Goal: Check status: Check status

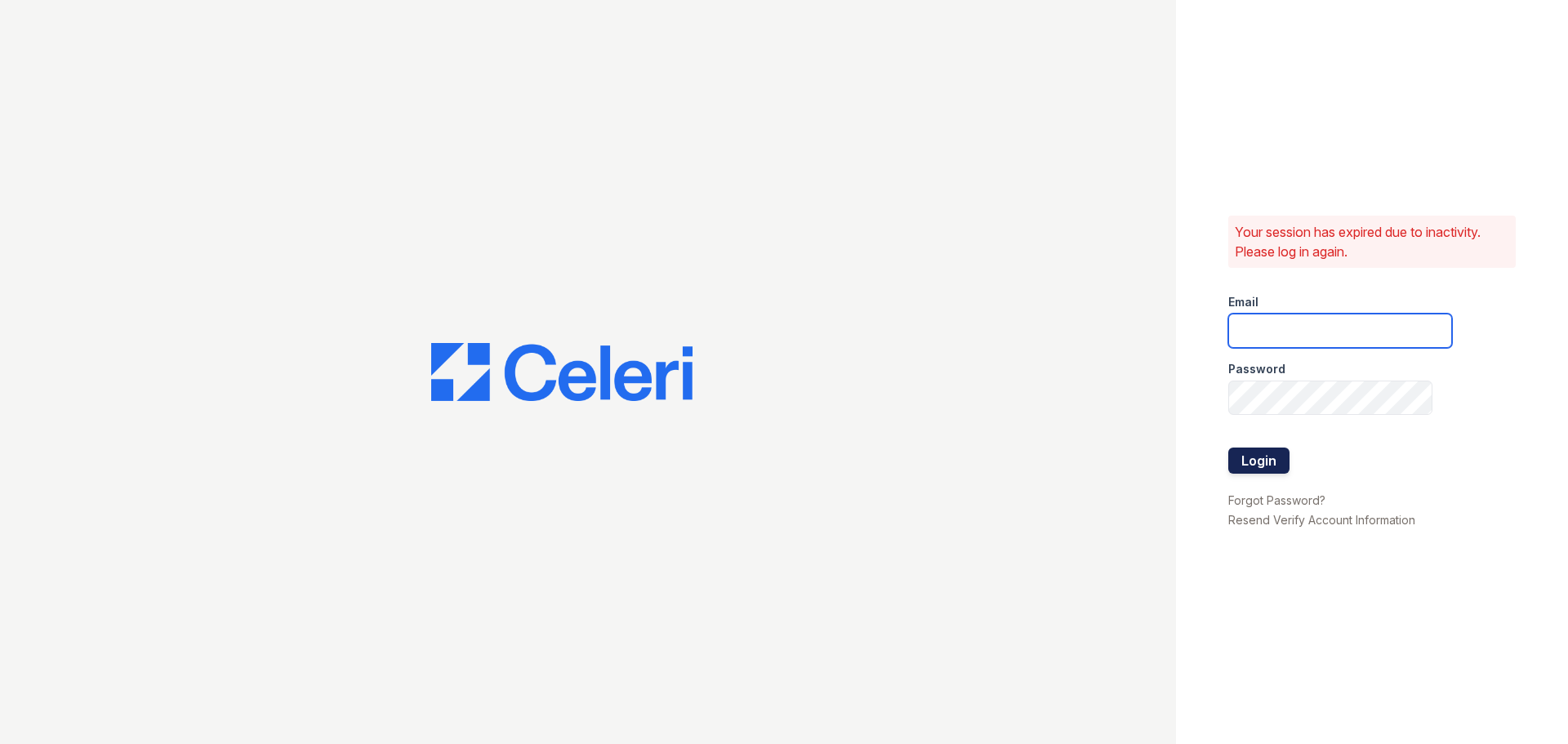
type input "arbors2@cafmanagement.com"
click at [1267, 466] on button "Login" at bounding box center [1258, 460] width 61 height 26
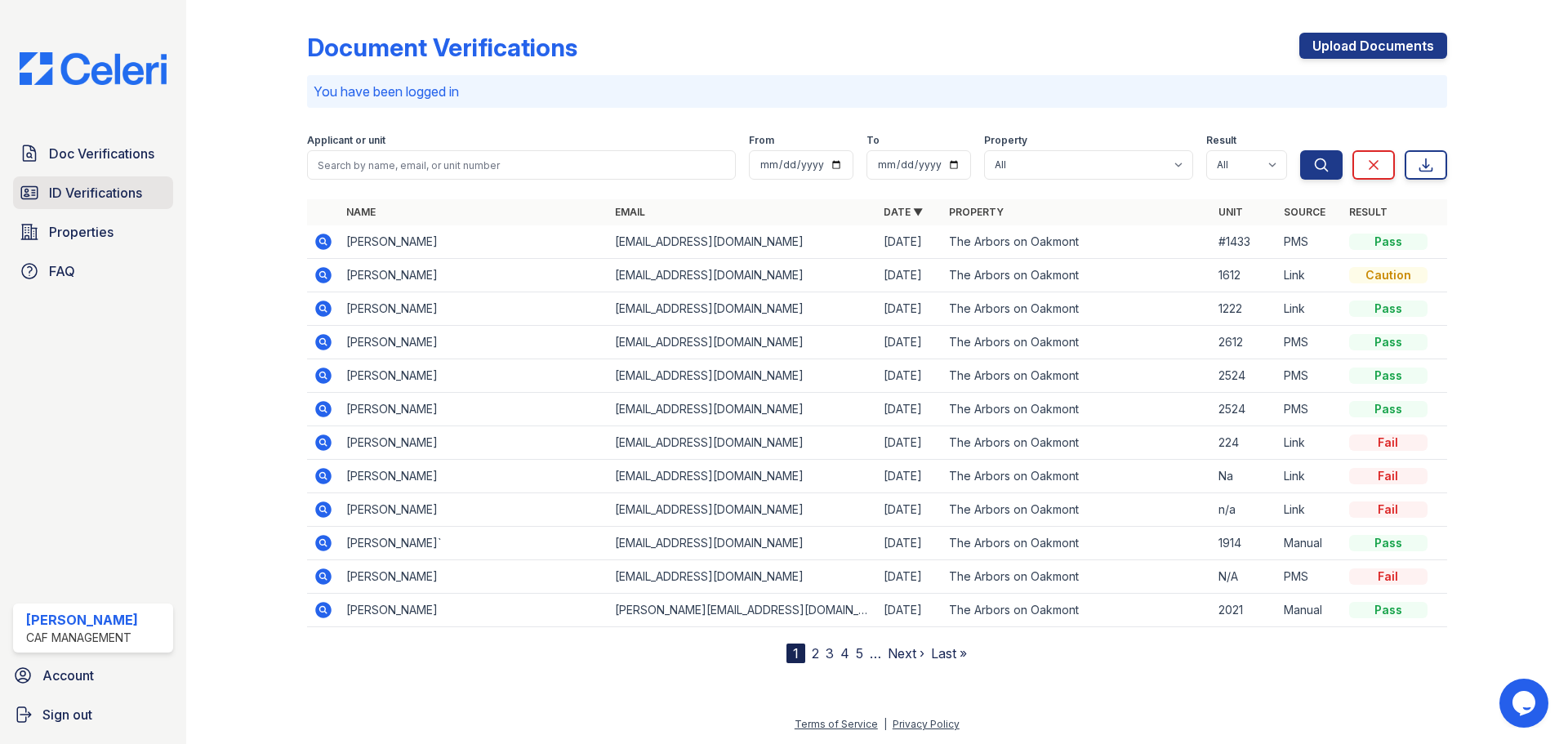
click at [101, 194] on span "ID Verifications" at bounding box center [95, 193] width 93 height 20
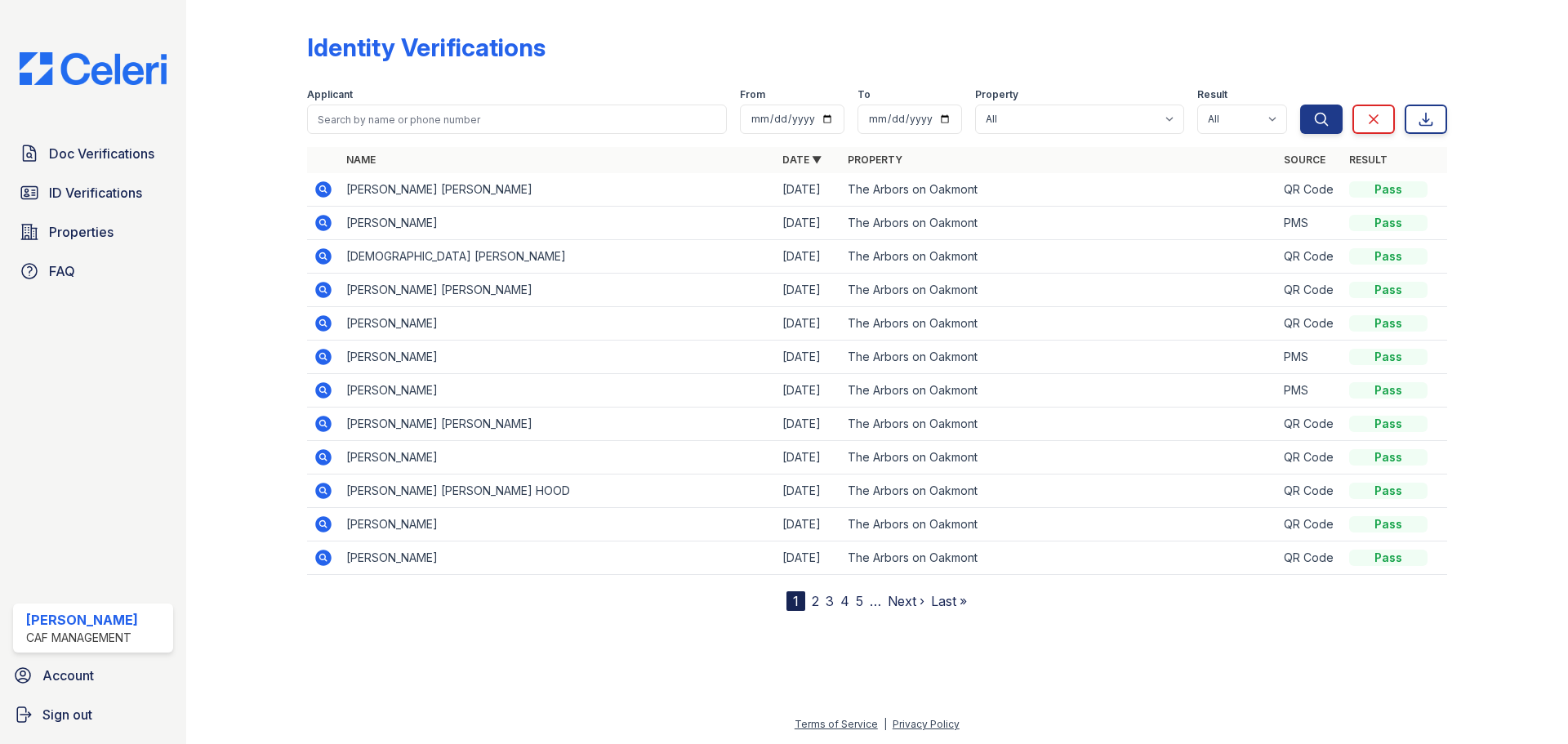
click at [319, 187] on icon at bounding box center [323, 189] width 16 height 16
